Goal: Use online tool/utility

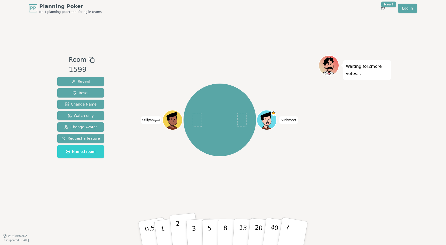
click at [178, 231] on p "2" at bounding box center [179, 234] width 7 height 28
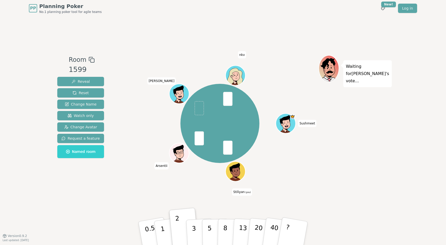
click at [147, 120] on div "[PERSON_NAME] (you) Arsentii [PERSON_NAME]" at bounding box center [220, 123] width 198 height 118
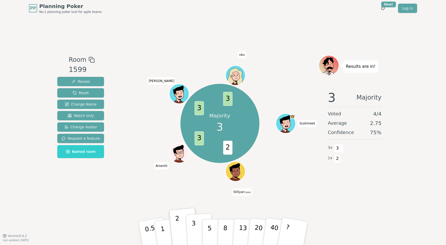
click at [194, 226] on p "3" at bounding box center [195, 233] width 6 height 28
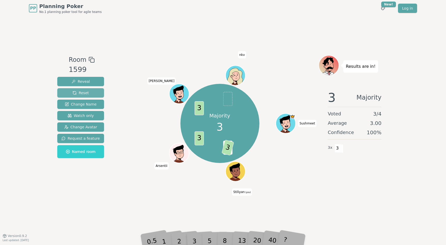
click at [73, 90] on span "Reset" at bounding box center [81, 92] width 16 height 5
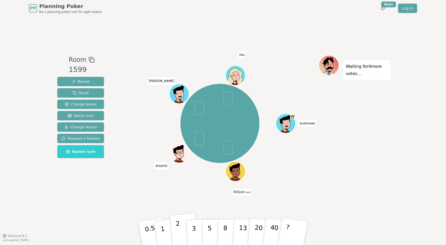
click at [180, 232] on button "2" at bounding box center [184, 233] width 29 height 41
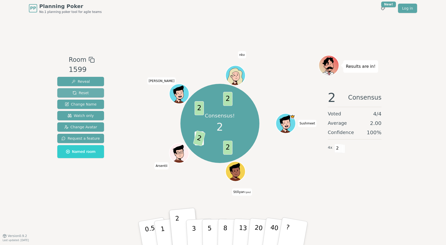
click at [88, 96] on button "Reset" at bounding box center [80, 92] width 47 height 9
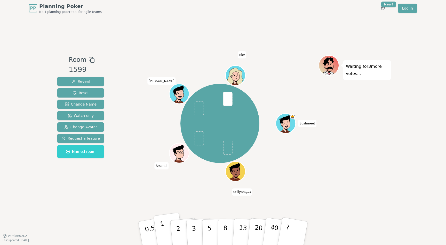
click at [168, 227] on button "1" at bounding box center [168, 233] width 31 height 42
